Goal: Task Accomplishment & Management: Use online tool/utility

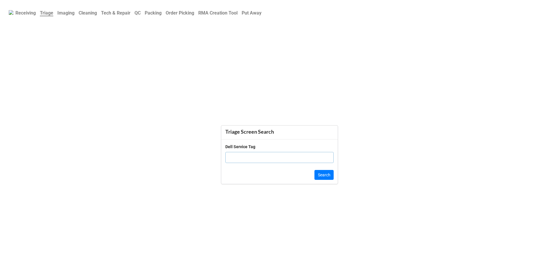
click at [175, 14] on b "Order Picking" at bounding box center [180, 13] width 29 height 6
click at [234, 153] on input "text" at bounding box center [279, 150] width 108 height 11
type input "C02FV1TJMD"
click button "Search" at bounding box center [323, 168] width 19 height 10
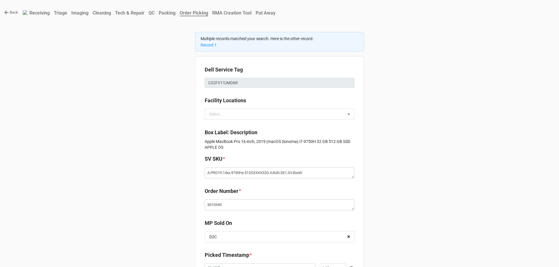
type textarea "x"
click at [207, 47] on link "Record 1" at bounding box center [208, 45] width 16 height 5
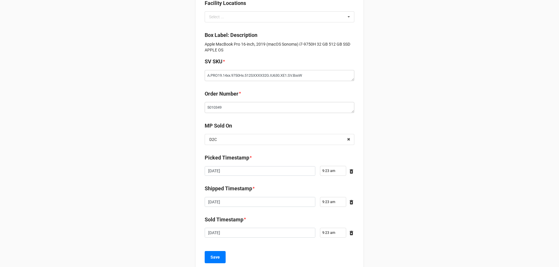
scroll to position [84, 0]
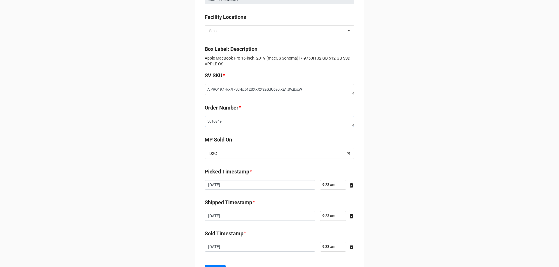
click at [216, 125] on textarea "5010349" at bounding box center [280, 121] width 150 height 11
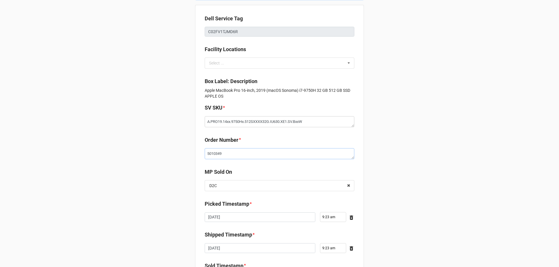
scroll to position [0, 0]
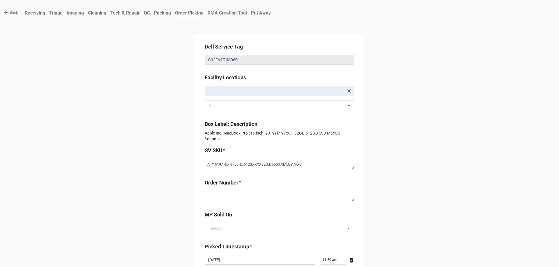
type textarea "x"
click at [14, 12] on link "Back" at bounding box center [11, 13] width 14 height 6
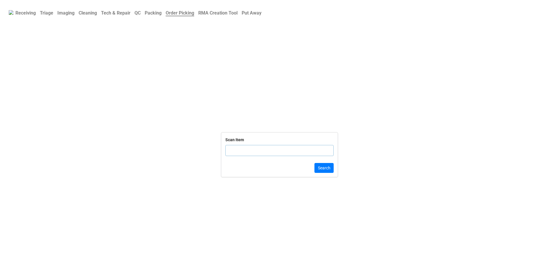
click at [277, 151] on input "text" at bounding box center [279, 150] width 108 height 11
type input "DLRTN173084124395083"
click button "Search" at bounding box center [323, 168] width 19 height 10
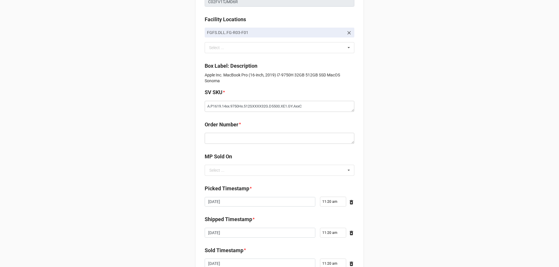
scroll to position [29, 0]
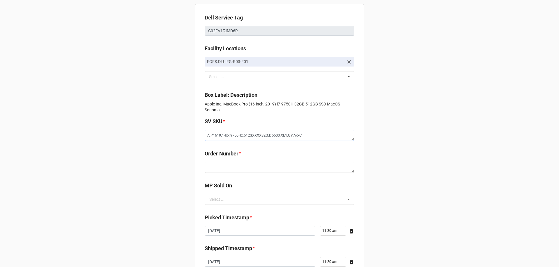
drag, startPoint x: 205, startPoint y: 137, endPoint x: 310, endPoint y: 140, distance: 105.4
click at [310, 140] on textarea "A.P1619.14xx.9750Hx.512SXXXX32G.D5500.XE1.GY.AxxC" at bounding box center [280, 135] width 150 height 11
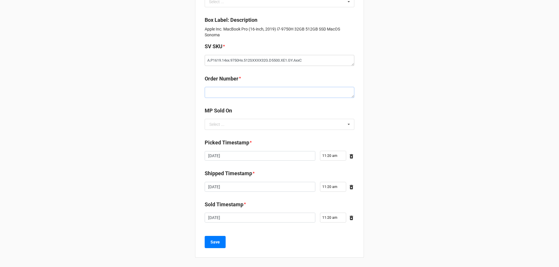
click at [228, 93] on textarea at bounding box center [280, 92] width 150 height 11
drag, startPoint x: 218, startPoint y: 95, endPoint x: 129, endPoint y: 152, distance: 105.7
click at [129, 153] on div "Back Receiving Triage Imaging Cleaning Tech & Repair QC Packing Order Picking R…" at bounding box center [279, 82] width 559 height 372
click at [218, 127] on input "text" at bounding box center [279, 124] width 149 height 10
click at [232, 132] on div "D2C" at bounding box center [279, 135] width 149 height 11
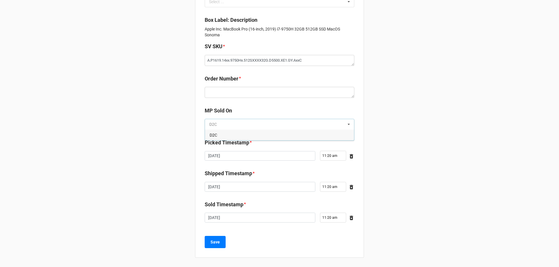
type textarea "x"
